Goal: Information Seeking & Learning: Learn about a topic

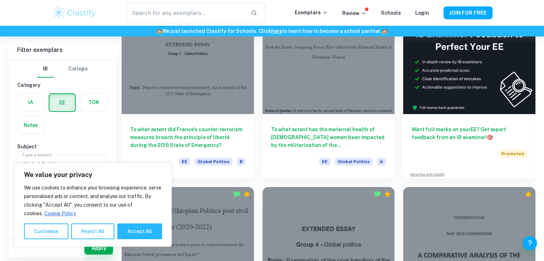
scroll to position [79, 0]
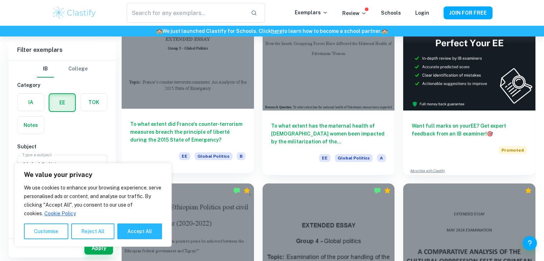
click at [160, 112] on div "To what extent did France's counter-terrorism measures breach the principle of …" at bounding box center [188, 141] width 132 height 64
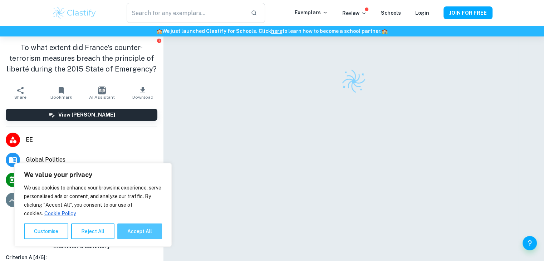
click at [136, 237] on button "Accept All" at bounding box center [139, 231] width 45 height 16
checkbox input "true"
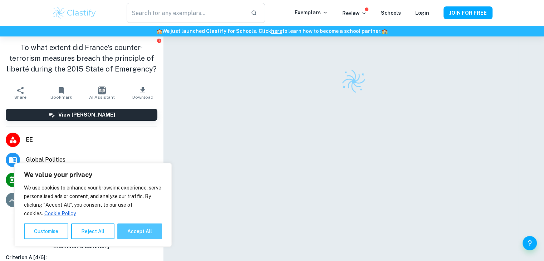
checkbox input "true"
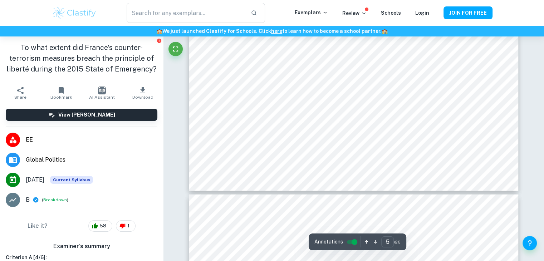
scroll to position [2099, 0]
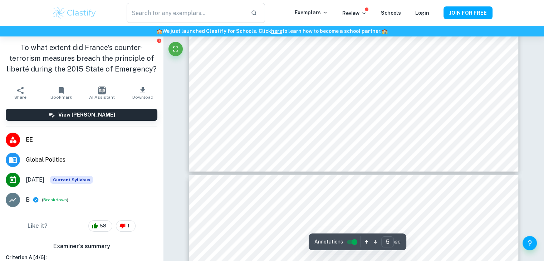
type input "6"
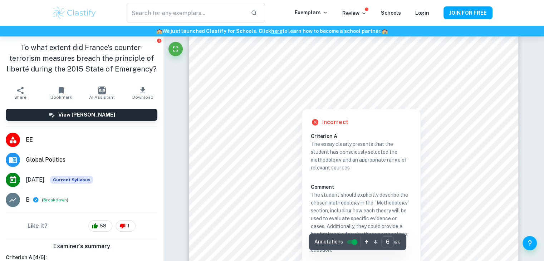
scroll to position [2405, 0]
